Goal: Task Accomplishment & Management: Use online tool/utility

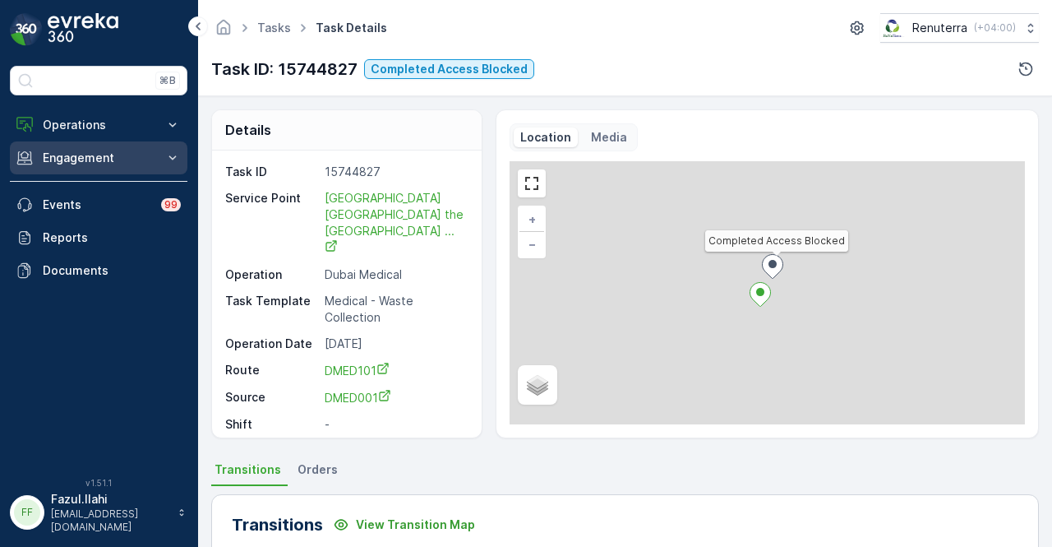
click at [84, 164] on p "Engagement" at bounding box center [99, 158] width 112 height 16
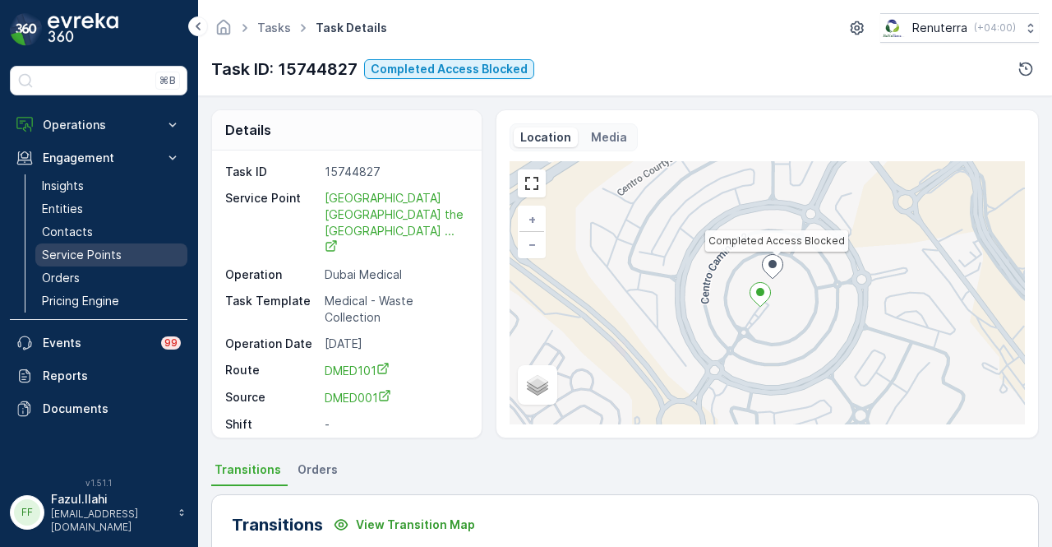
click at [110, 247] on p "Service Points" at bounding box center [82, 255] width 80 height 16
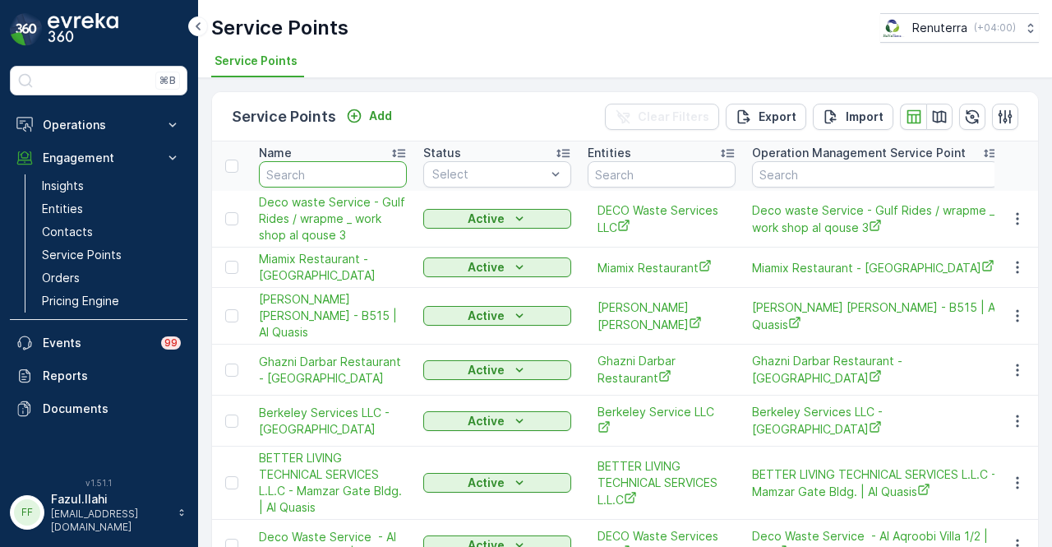
click at [324, 172] on input "text" at bounding box center [333, 174] width 148 height 26
type input "REGENCY"
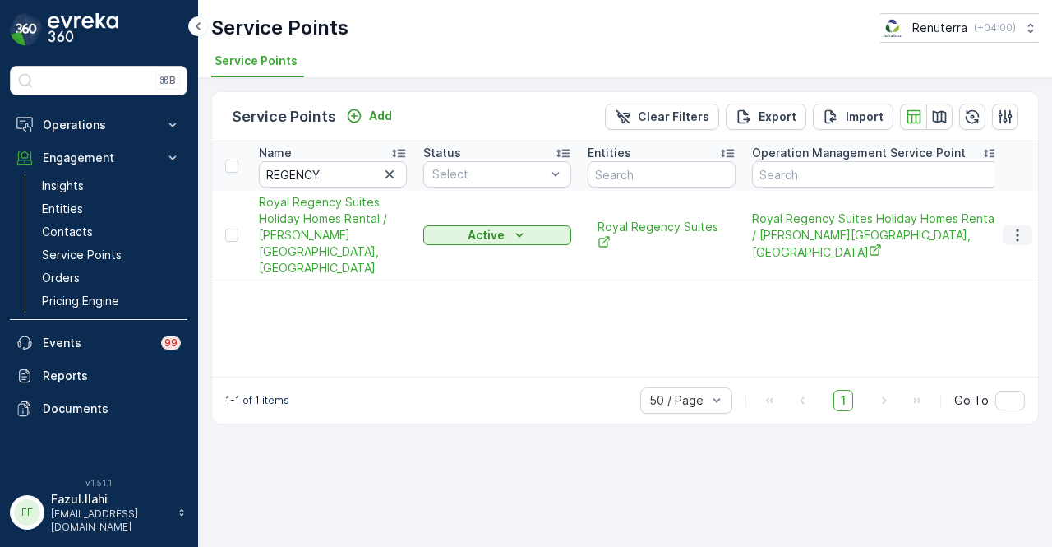
click at [1024, 229] on icon "button" at bounding box center [1017, 235] width 16 height 16
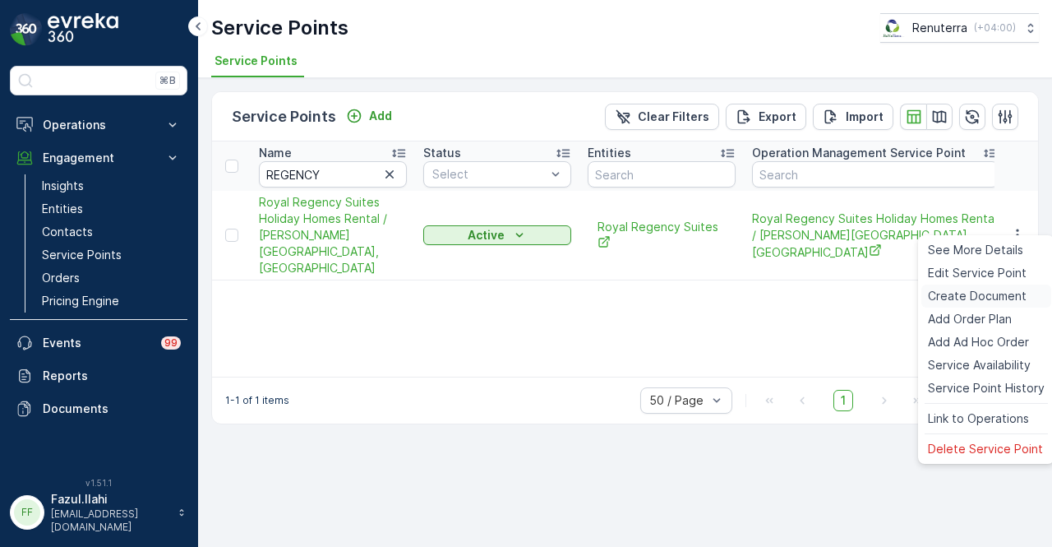
click at [1011, 296] on span "Create Document" at bounding box center [977, 296] width 99 height 16
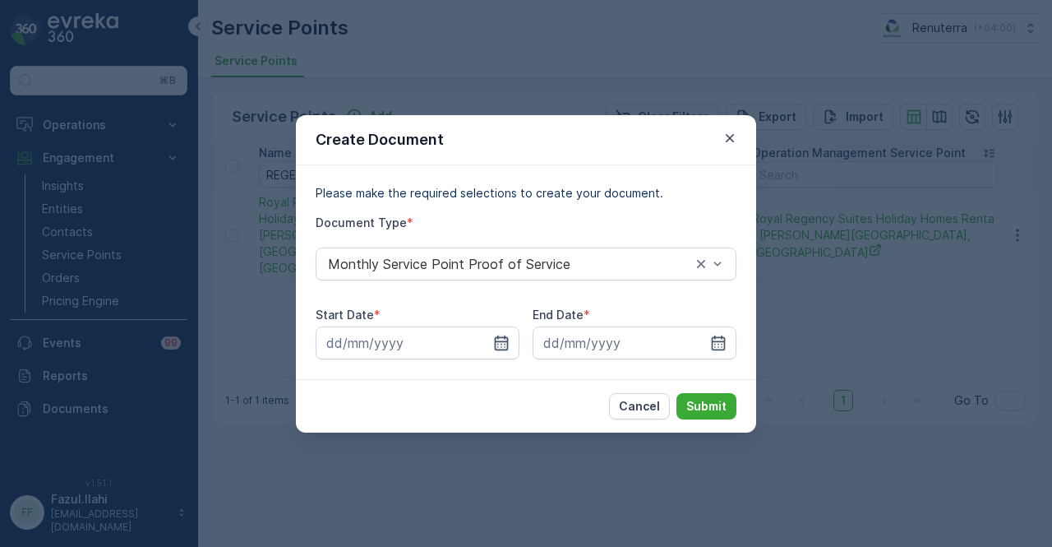
click at [501, 346] on icon "button" at bounding box center [502, 342] width 14 height 15
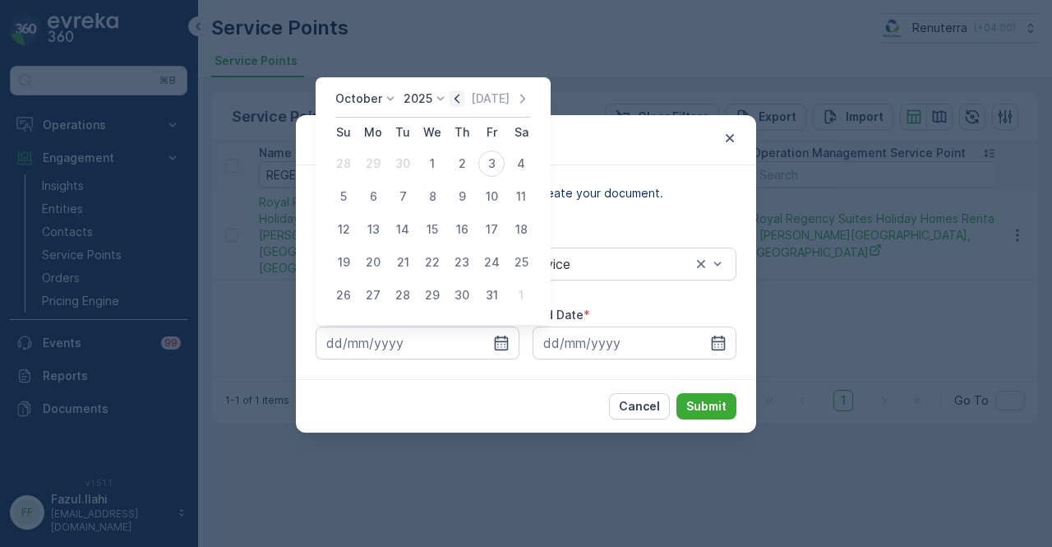
click at [459, 105] on icon "button" at bounding box center [457, 98] width 16 height 16
click at [382, 168] on div "1" at bounding box center [373, 163] width 26 height 26
type input "01.09.2025"
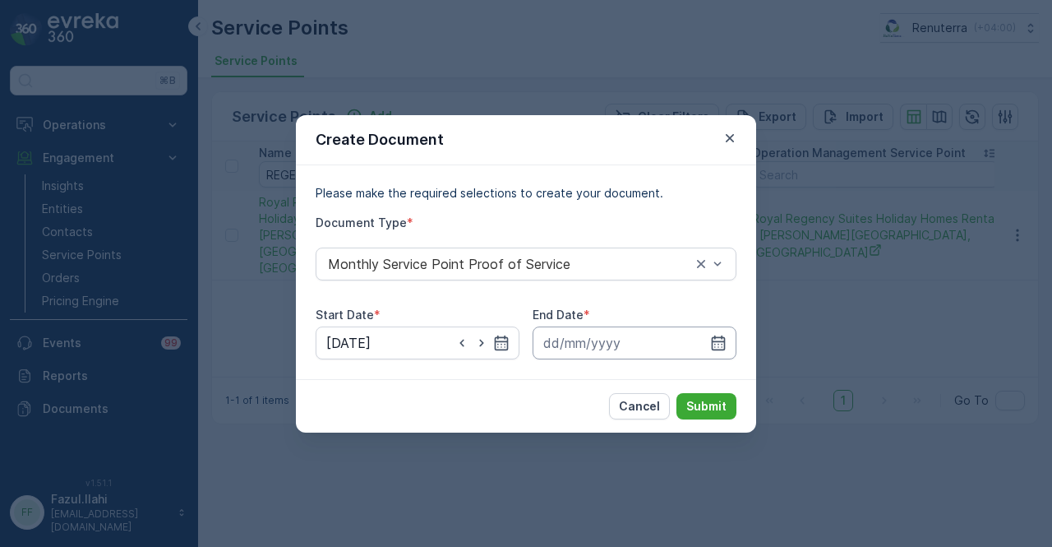
click at [713, 332] on input at bounding box center [635, 342] width 204 height 33
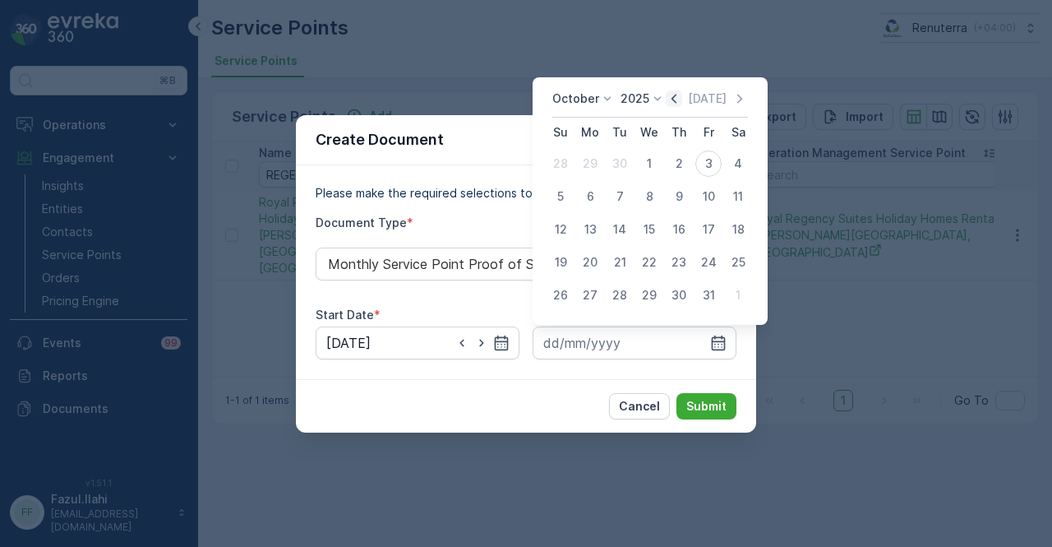
click at [679, 100] on icon "button" at bounding box center [674, 98] width 16 height 16
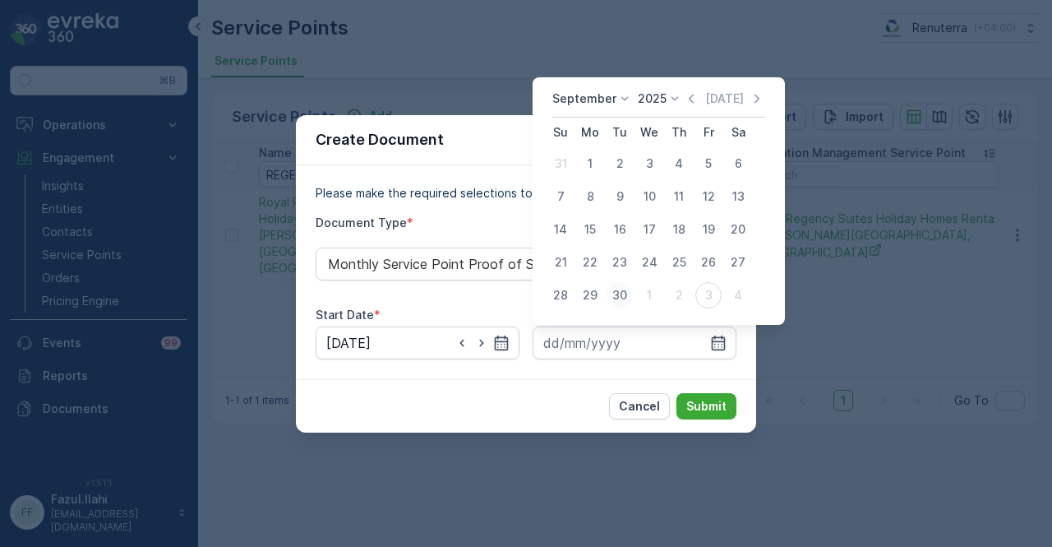
click at [622, 288] on div "30" at bounding box center [620, 295] width 26 height 26
type input "30.09.2025"
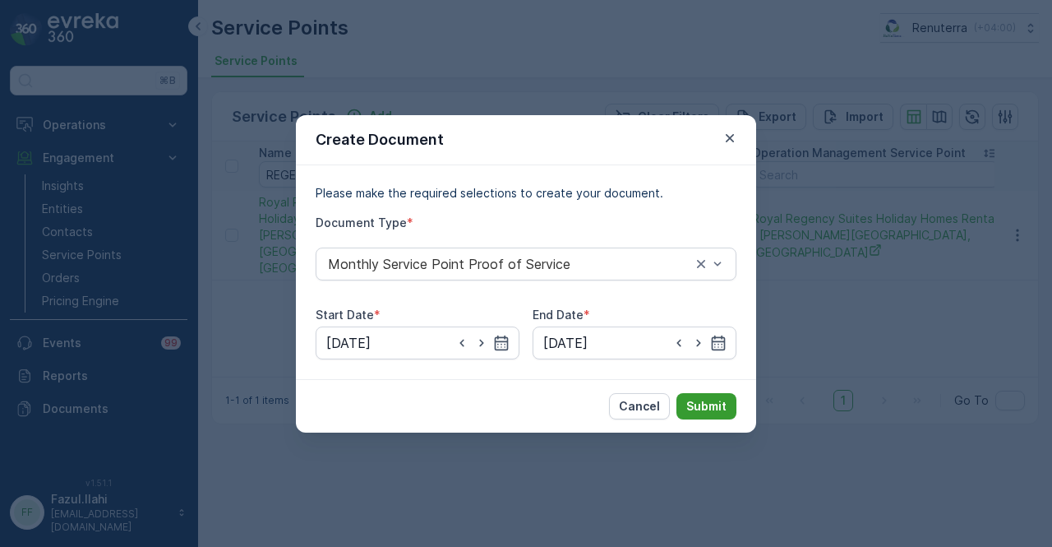
click at [724, 395] on button "Submit" at bounding box center [706, 406] width 60 height 26
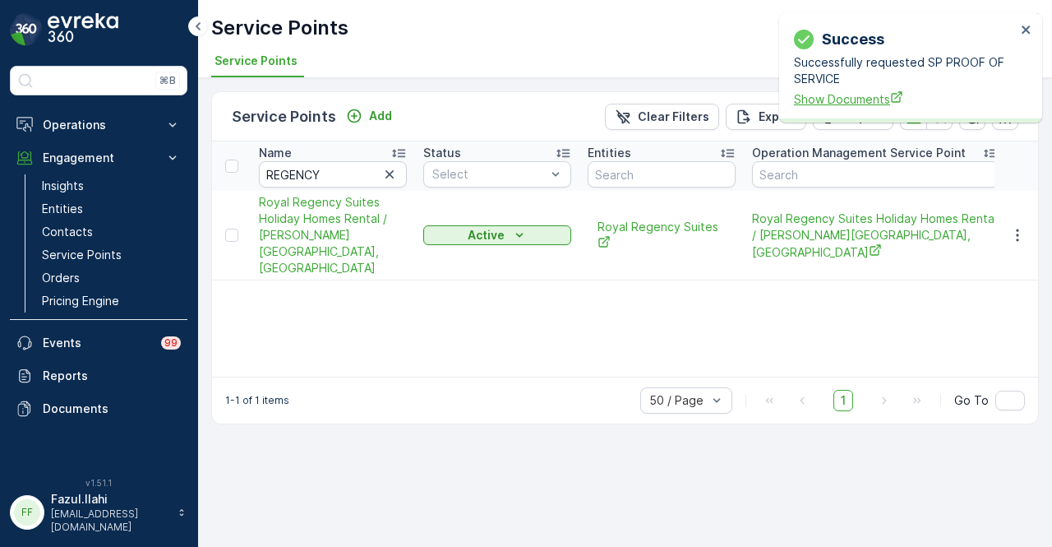
click at [824, 100] on span "Show Documents" at bounding box center [905, 98] width 222 height 17
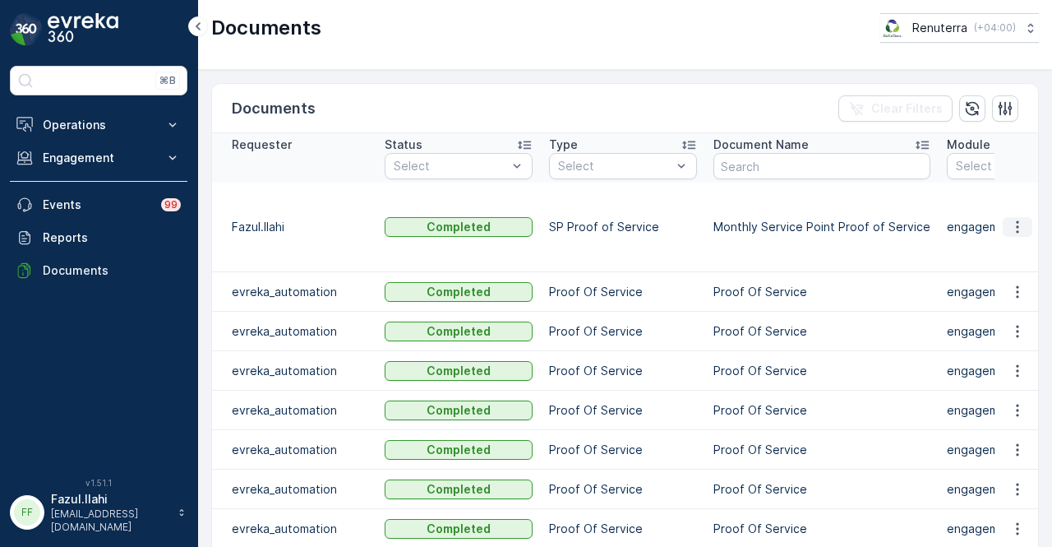
click at [1018, 219] on icon "button" at bounding box center [1017, 227] width 16 height 16
click at [1013, 239] on span "See Details" at bounding box center [1012, 241] width 63 height 16
